Goal: Task Accomplishment & Management: Manage account settings

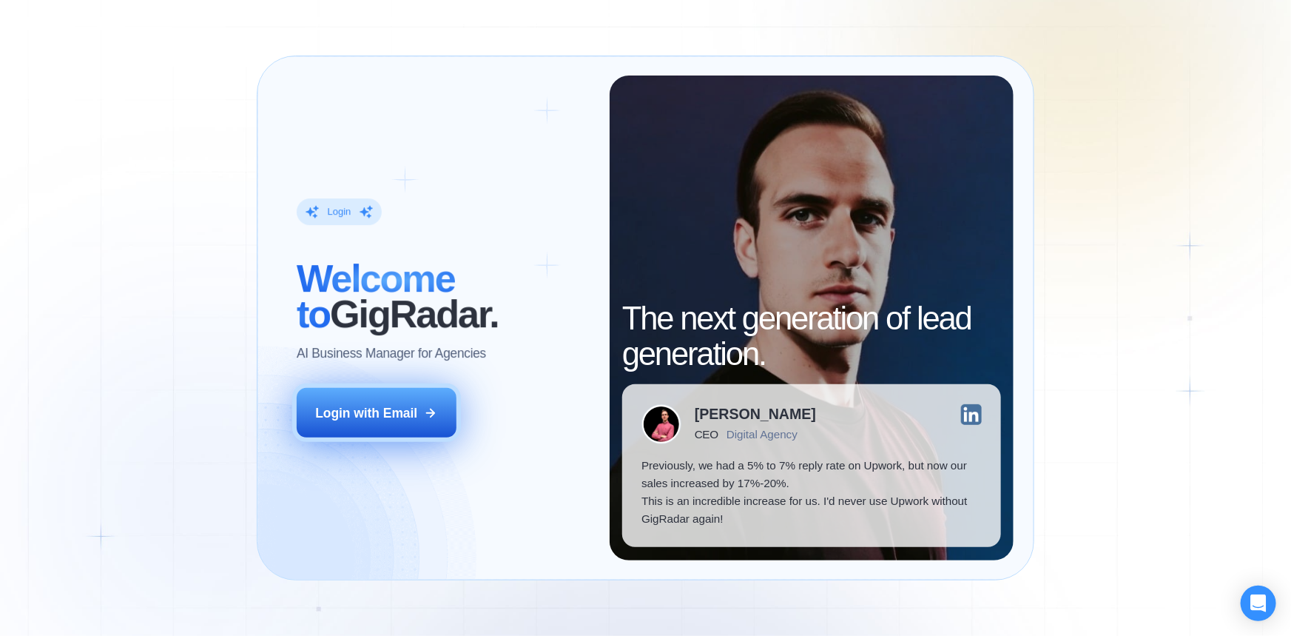
click at [379, 414] on div "Login with Email" at bounding box center [366, 413] width 102 height 18
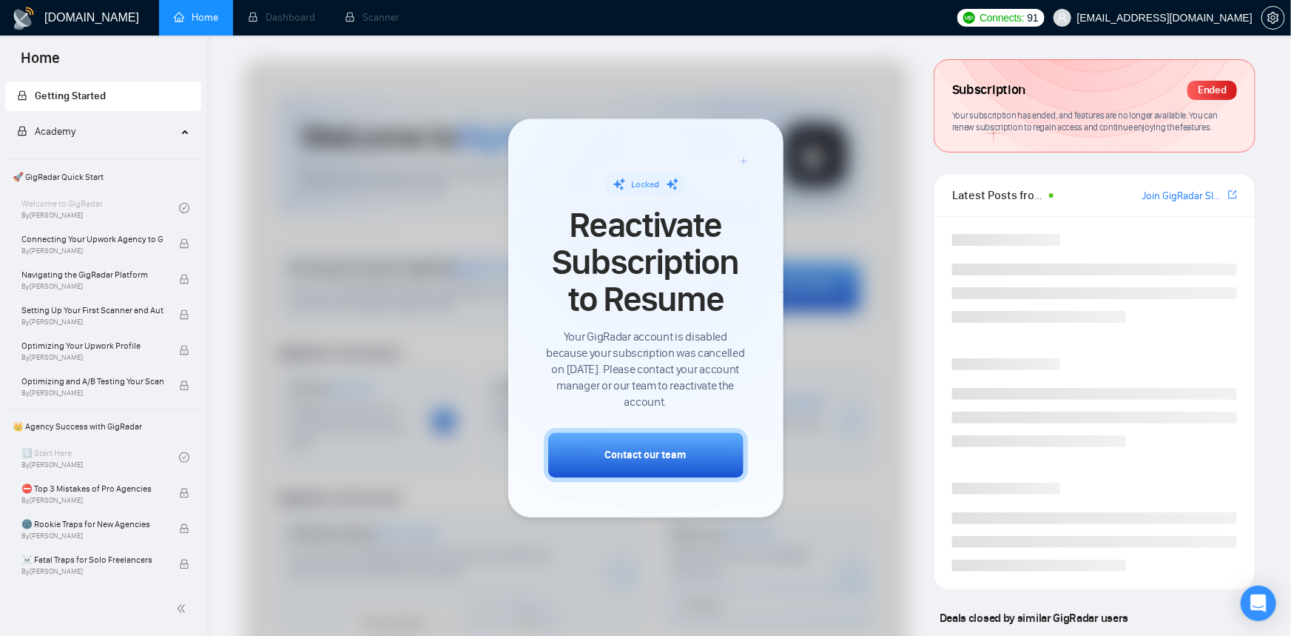
click at [834, 498] on div at bounding box center [576, 438] width 666 height 757
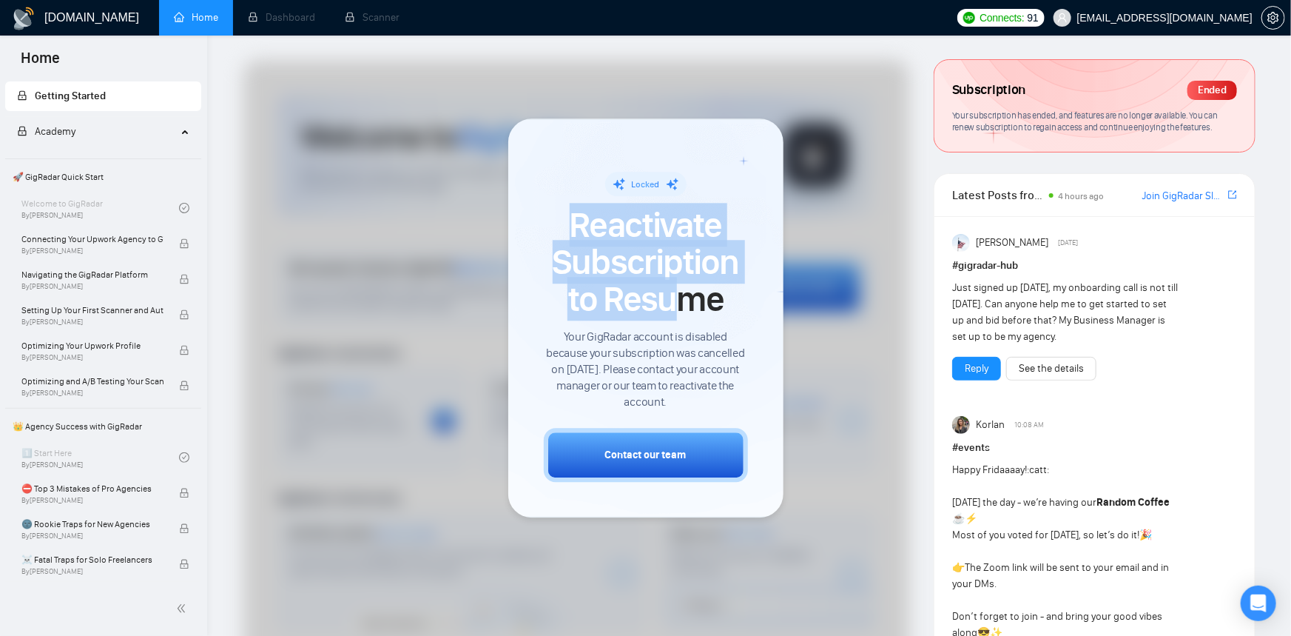
drag, startPoint x: 576, startPoint y: 238, endPoint x: 693, endPoint y: 311, distance: 138.0
click at [692, 312] on span "Reactivate Subscription to Resume" at bounding box center [646, 262] width 204 height 112
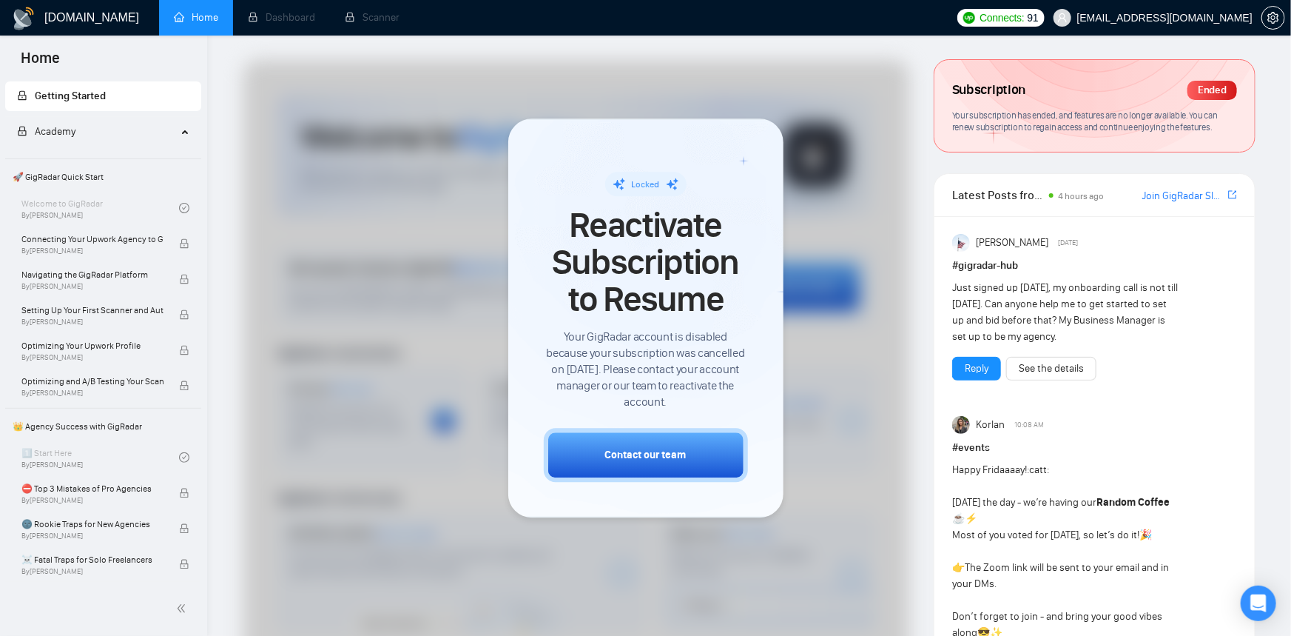
click at [855, 483] on div at bounding box center [576, 438] width 666 height 757
click at [875, 525] on div at bounding box center [576, 438] width 666 height 757
click at [863, 143] on div at bounding box center [576, 438] width 666 height 757
click at [696, 157] on div "Locked Reactivate Subscription to Resume Your GigRadar account is disabled beca…" at bounding box center [646, 318] width 204 height 328
click at [120, 128] on span "Academy" at bounding box center [97, 132] width 160 height 30
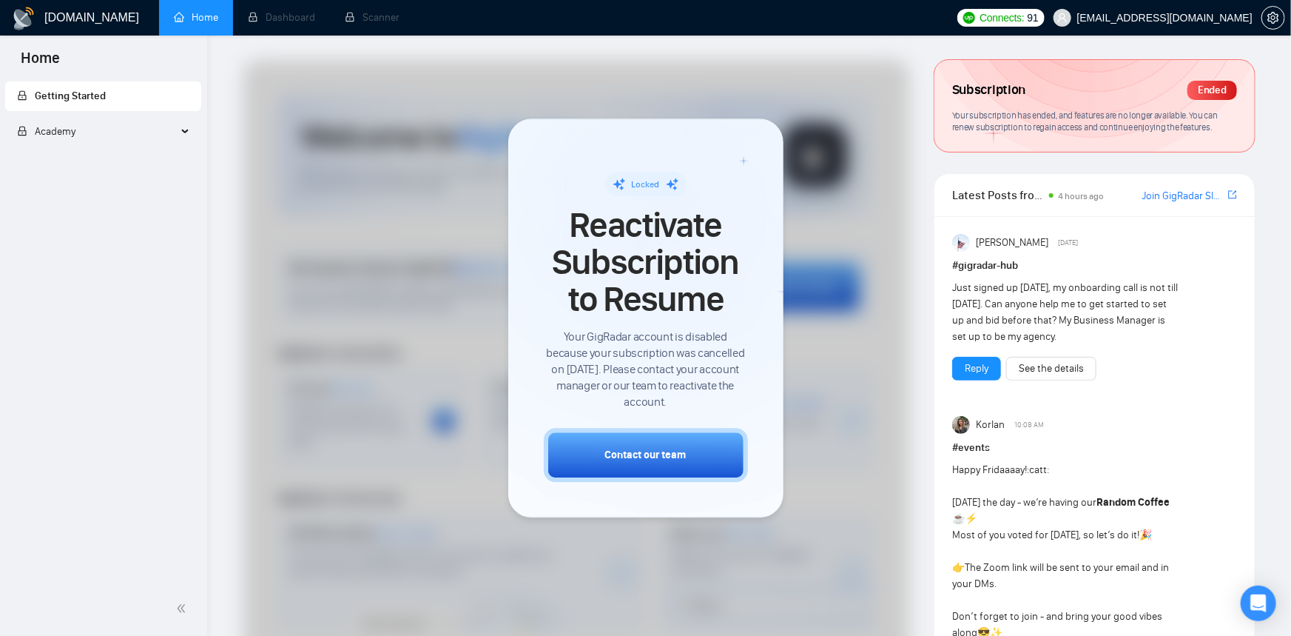
click at [165, 135] on span "Academy" at bounding box center [97, 132] width 160 height 30
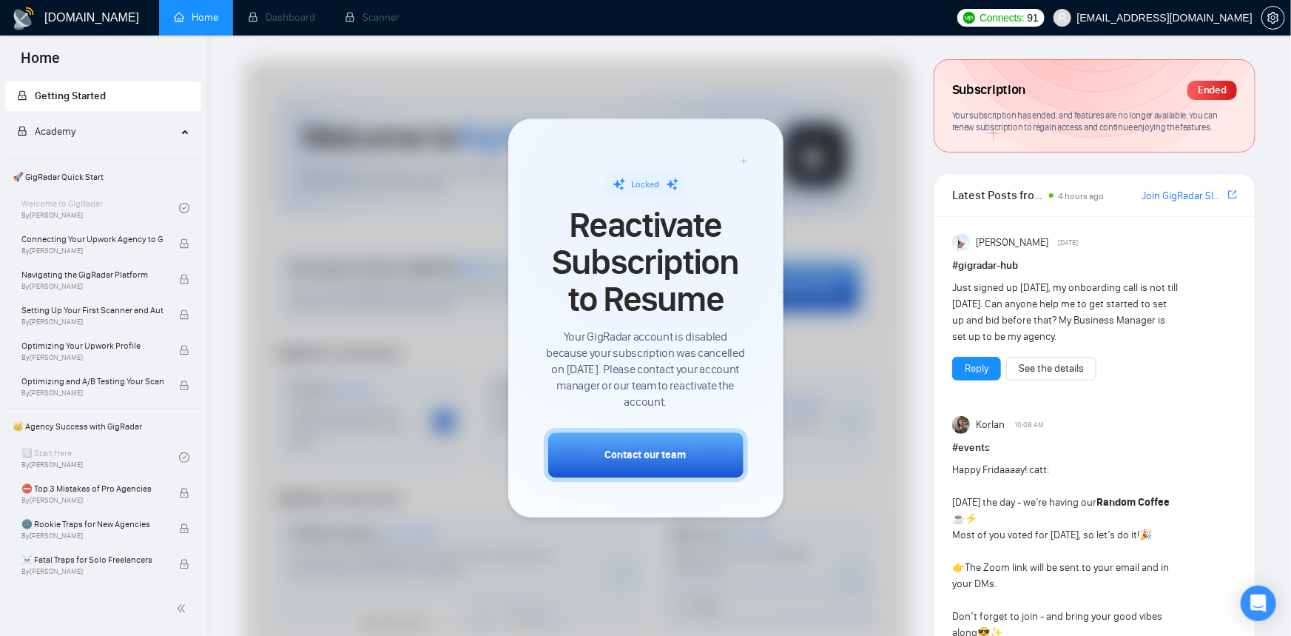
click at [85, 104] on span "Getting Started" at bounding box center [103, 96] width 172 height 30
click at [405, 283] on div at bounding box center [576, 438] width 666 height 757
drag, startPoint x: 707, startPoint y: 409, endPoint x: 570, endPoint y: 189, distance: 258.7
click at [570, 186] on div "Locked Reactivate Subscription to Resume Your GigRadar account is disabled beca…" at bounding box center [646, 318] width 204 height 328
click at [727, 363] on span "Your GigRadar account is disabled because your subscription was cancelled on Ju…" at bounding box center [646, 369] width 204 height 81
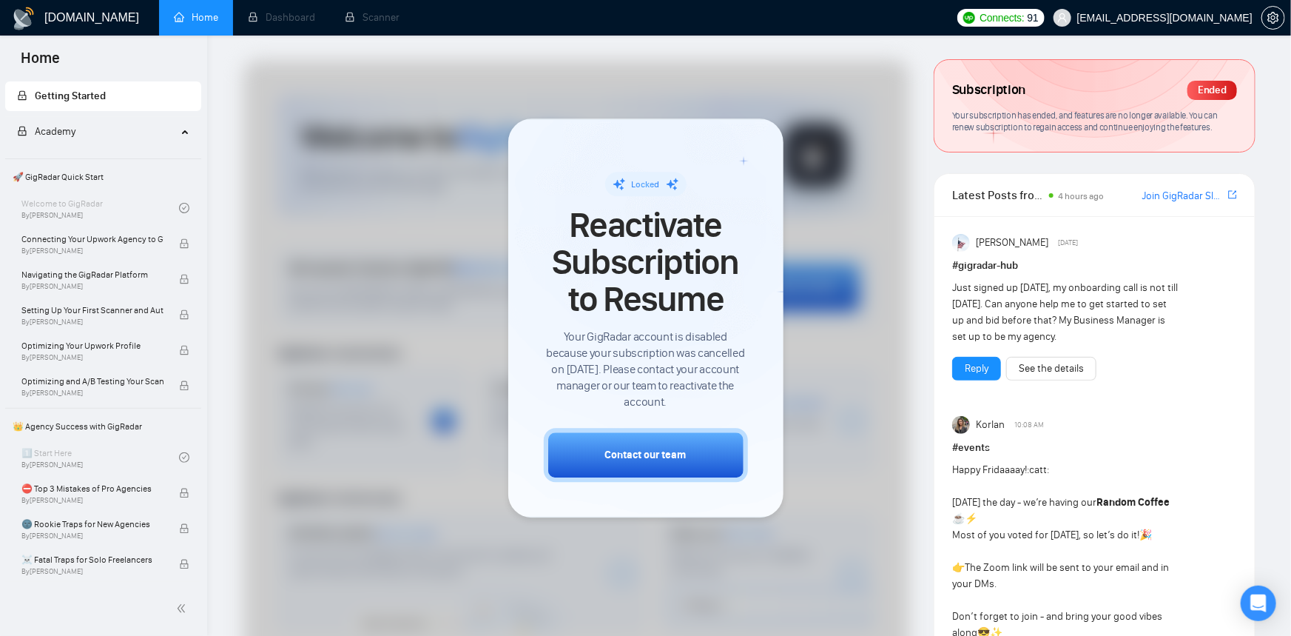
drag, startPoint x: 607, startPoint y: 352, endPoint x: 422, endPoint y: 327, distance: 186.6
click at [607, 351] on span "Your GigRadar account is disabled because your subscription was cancelled on Ju…" at bounding box center [646, 369] width 204 height 81
click at [284, 14] on li "Dashboard" at bounding box center [281, 18] width 97 height 36
click at [289, 16] on li "Dashboard" at bounding box center [281, 18] width 97 height 36
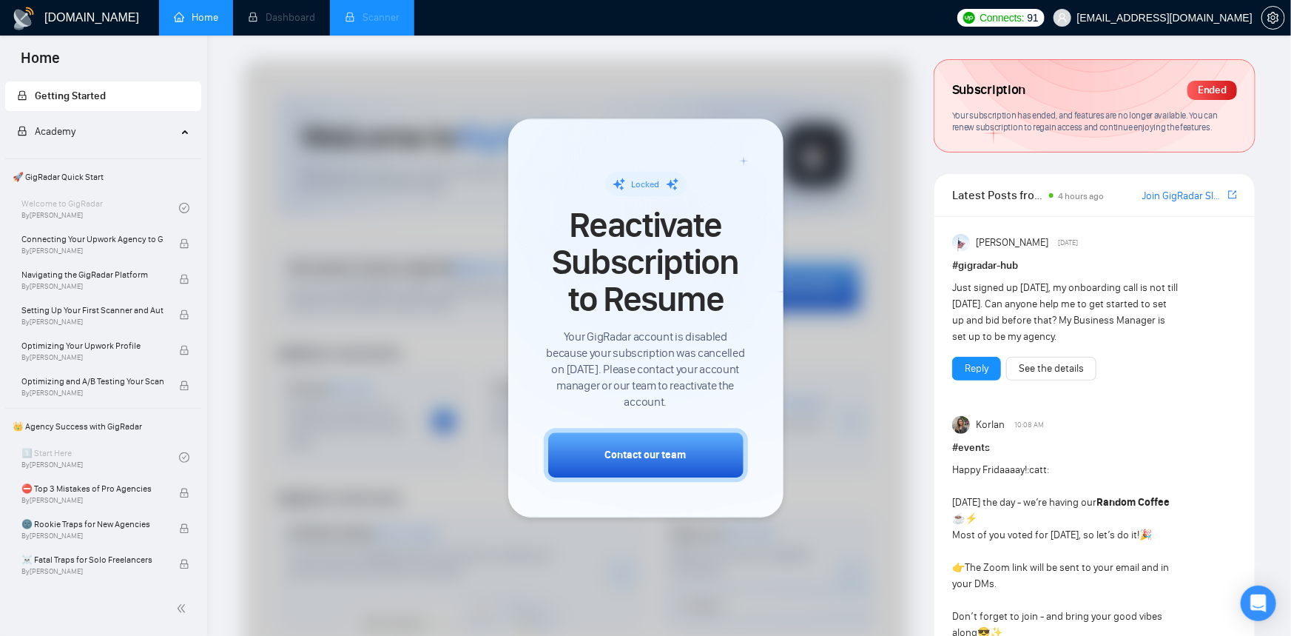
click at [386, 22] on li "Scanner" at bounding box center [372, 18] width 84 height 36
drag, startPoint x: 386, startPoint y: 22, endPoint x: 286, endPoint y: 10, distance: 100.6
click at [386, 22] on li "Scanner" at bounding box center [372, 18] width 84 height 36
click at [286, 10] on li "Dashboard" at bounding box center [281, 18] width 97 height 36
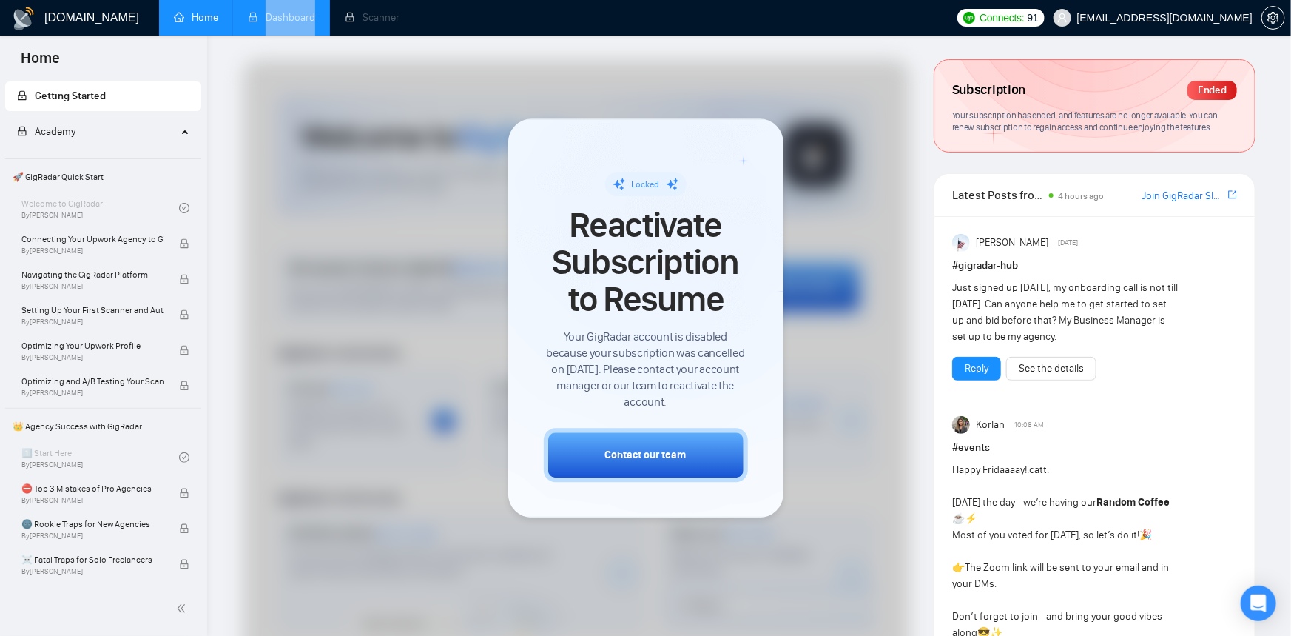
click at [285, 7] on li "Dashboard" at bounding box center [281, 18] width 97 height 36
click at [284, 6] on li "Dashboard" at bounding box center [281, 18] width 97 height 36
click at [674, 256] on span "Reactivate Subscription to Resume" at bounding box center [646, 262] width 204 height 112
